Goal: Find specific page/section: Find specific page/section

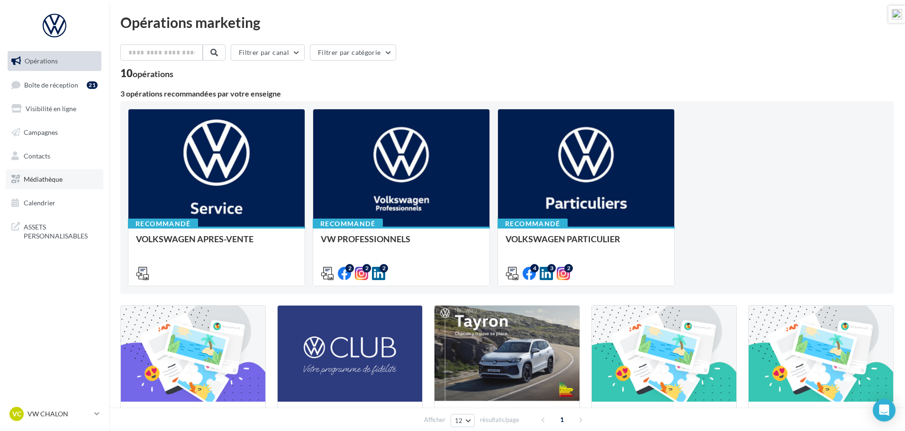
click at [47, 179] on span "Médiathèque" at bounding box center [43, 179] width 39 height 8
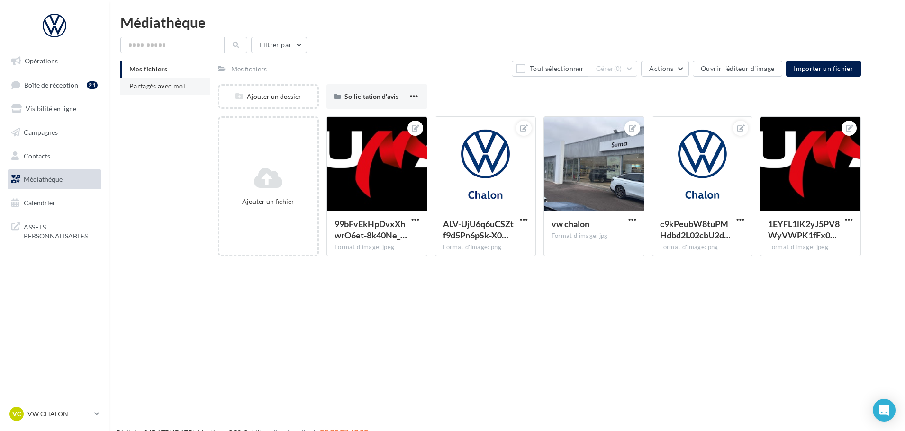
click at [166, 86] on span "Partagés avec moi" at bounding box center [157, 86] width 56 height 8
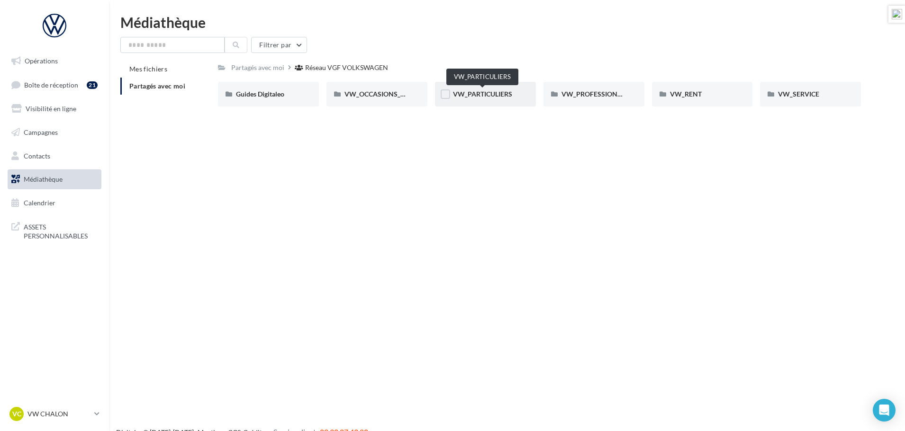
click at [486, 92] on span "VW_PARTICULIERS" at bounding box center [482, 94] width 59 height 8
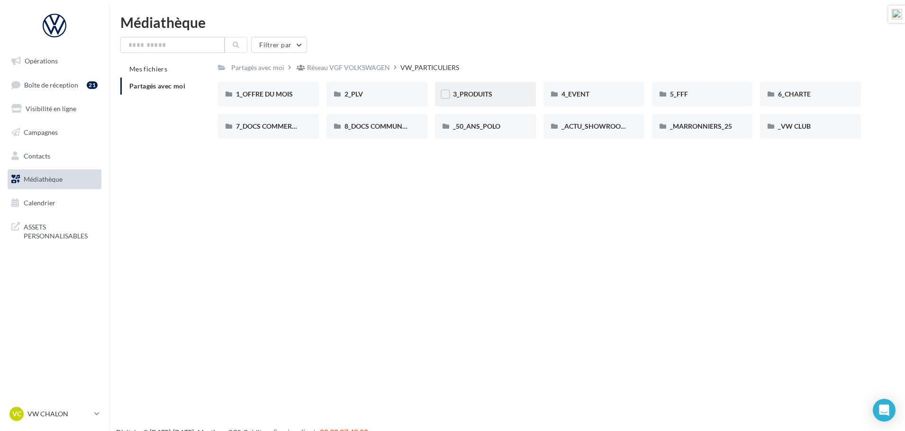
click at [476, 83] on div "3_PRODUITS" at bounding box center [485, 94] width 101 height 25
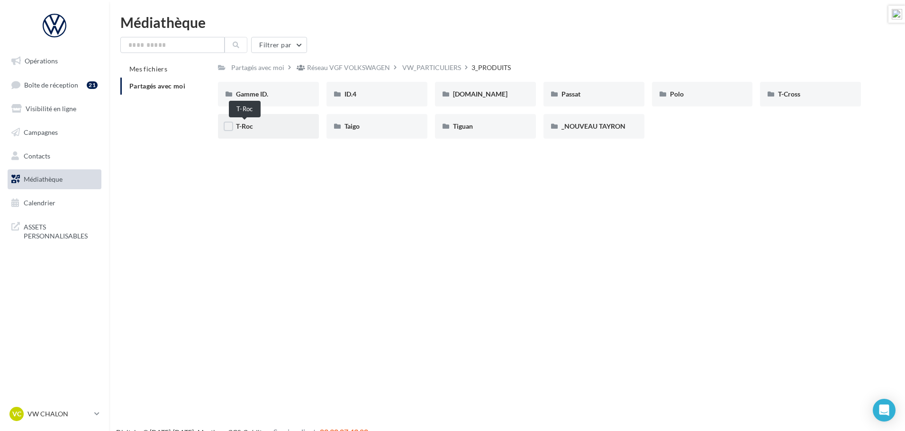
click at [240, 128] on span "T-Roc" at bounding box center [244, 126] width 17 height 8
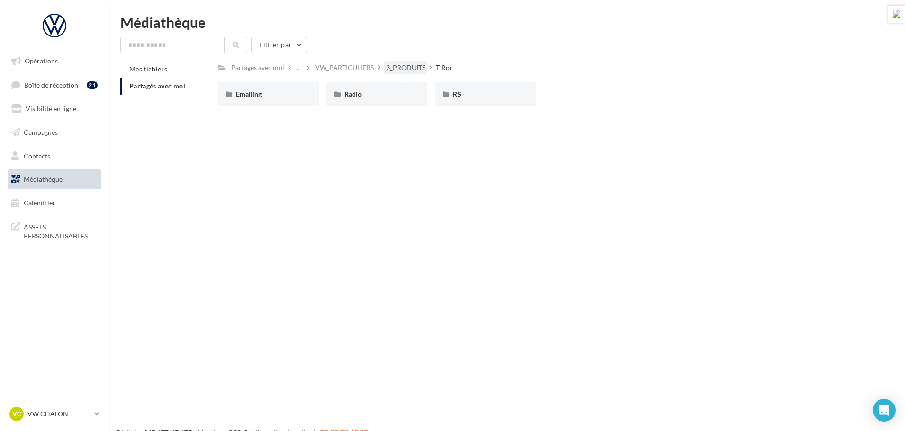
click at [401, 66] on div "3_PRODUITS" at bounding box center [405, 67] width 39 height 9
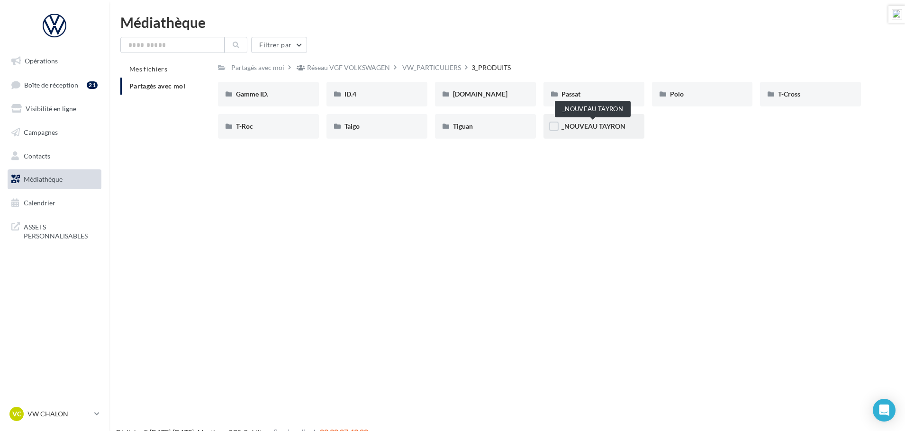
click at [576, 125] on span "_NOUVEAU TAYRON" at bounding box center [593, 126] width 64 height 8
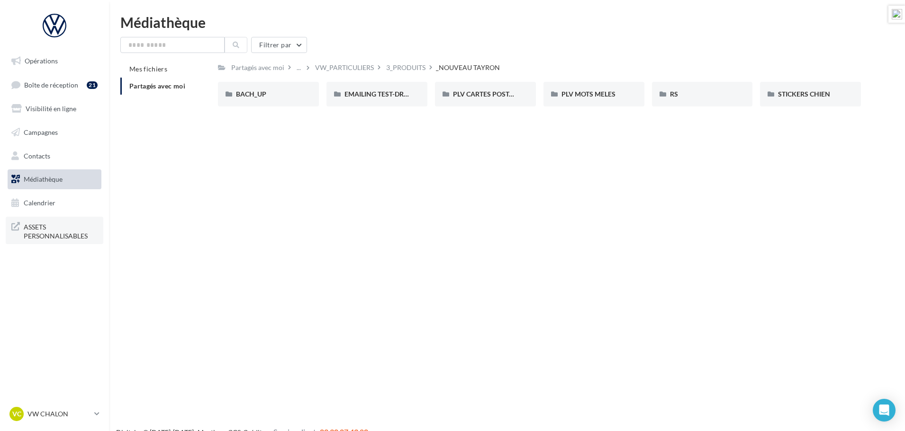
click at [45, 237] on span "ASSETS PERSONNALISABLES" at bounding box center [61, 231] width 74 height 20
